Goal: Navigation & Orientation: Find specific page/section

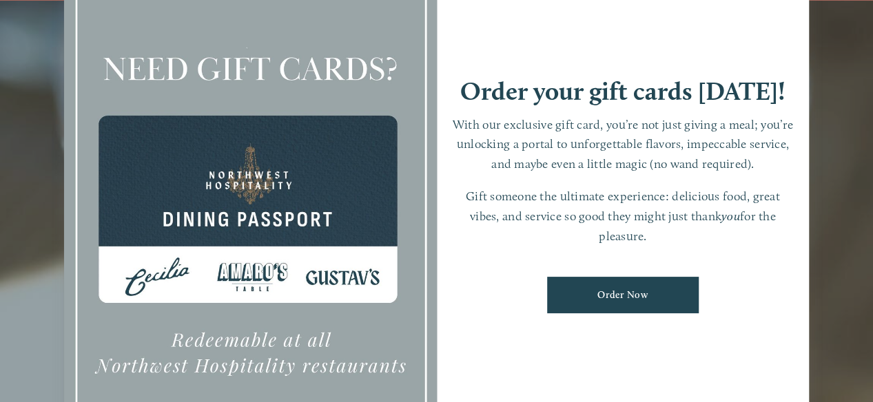
scroll to position [25, 0]
click at [39, 291] on div at bounding box center [436, 201] width 873 height 402
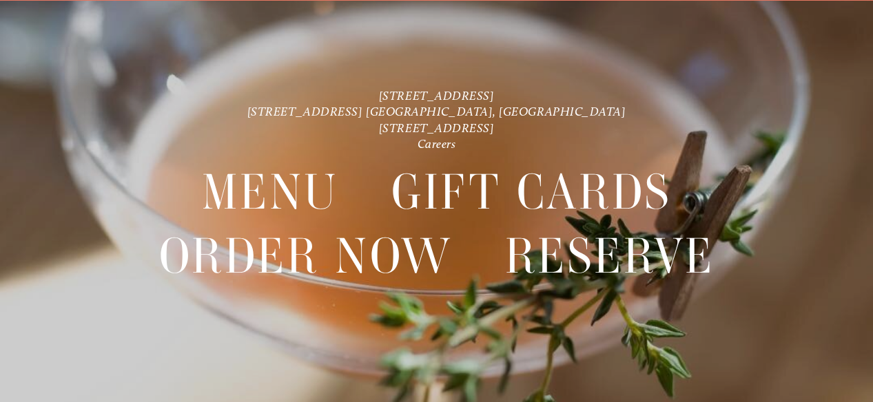
scroll to position [0, 0]
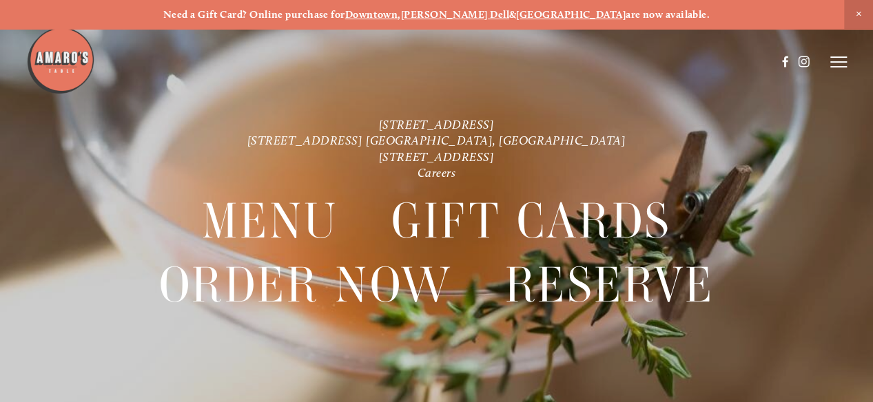
click at [838, 65] on icon at bounding box center [838, 62] width 17 height 12
click at [599, 62] on span "Menu" at bounding box center [600, 62] width 25 height 12
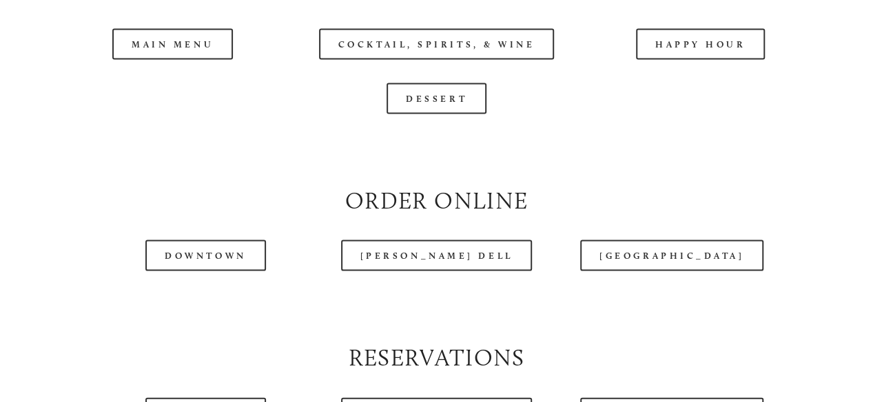
scroll to position [1334, 0]
click at [163, 81] on header "Menu Order Now Visit Gallery 0" at bounding box center [436, 27] width 820 height 123
click at [165, 79] on header "Menu Order Now Visit Gallery 0" at bounding box center [436, 27] width 820 height 123
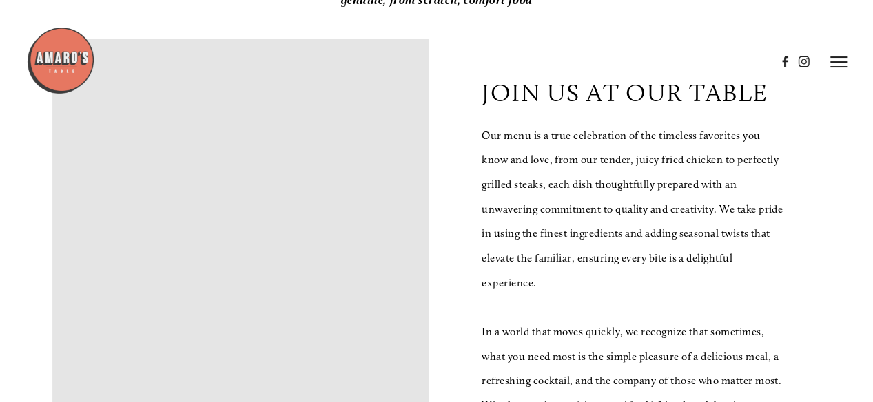
scroll to position [0, 0]
